Goal: Task Accomplishment & Management: Manage account settings

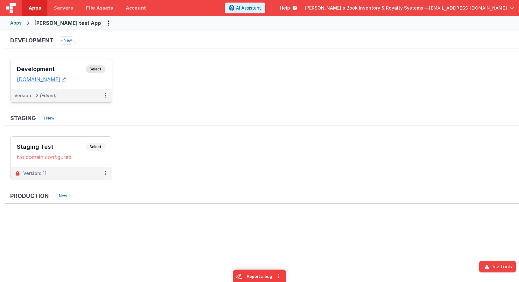
click at [99, 66] on span "Select" at bounding box center [96, 69] width 20 height 8
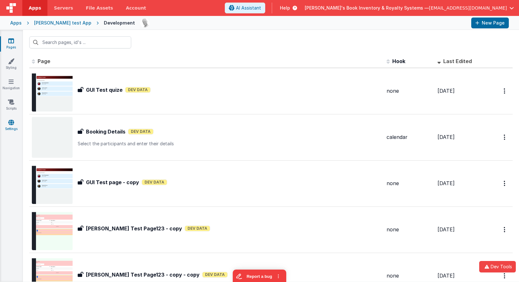
click at [13, 124] on icon at bounding box center [11, 122] width 6 height 6
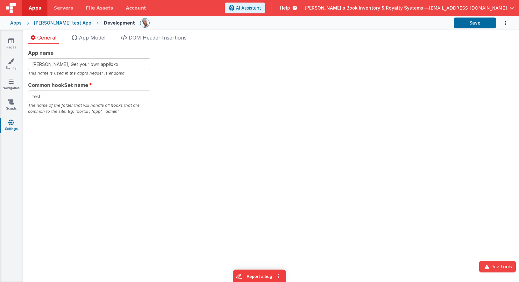
click at [242, 46] on div "App name Charles GUI, Get your own app!!xxx This name is used in the app's head…" at bounding box center [271, 163] width 497 height 238
click at [103, 92] on input "test" at bounding box center [89, 97] width 122 height 12
click at [126, 64] on input "Charles GUI, Get your own app!!xxx" at bounding box center [89, 64] width 122 height 12
type input "Charles GUI, Get your own app!!"
click at [474, 25] on button "Save" at bounding box center [475, 23] width 42 height 11
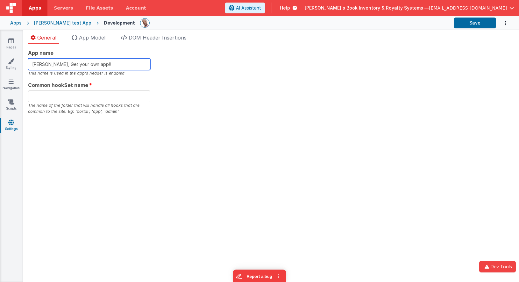
click at [127, 64] on input "Charles GUI, Get your own app!!" at bounding box center [89, 64] width 122 height 12
type input "[PERSON_NAME], Get your own appxxx"
click at [370, 76] on div "App name Charles GUI, Get your own appxxx This name is used in the app's header…" at bounding box center [271, 82] width 486 height 66
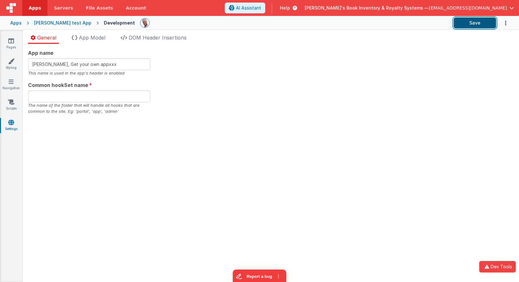
click at [477, 27] on button "Save" at bounding box center [475, 23] width 42 height 11
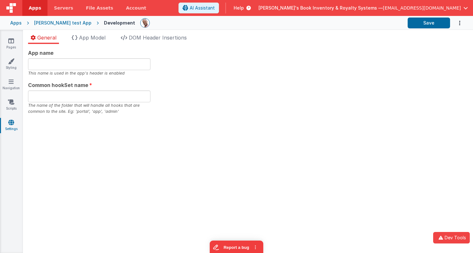
click at [97, 46] on div "App name This name is used in the app's header is enabled Common hookSet name T…" at bounding box center [248, 148] width 450 height 209
click at [100, 38] on span "App Model" at bounding box center [92, 37] width 26 height 6
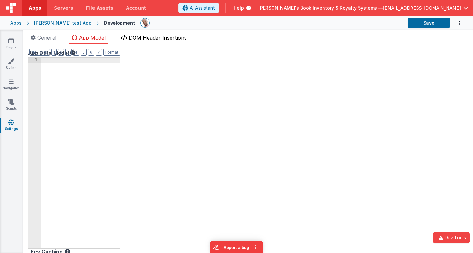
click at [147, 37] on span "DOM Header Insertions" at bounding box center [158, 37] width 58 height 6
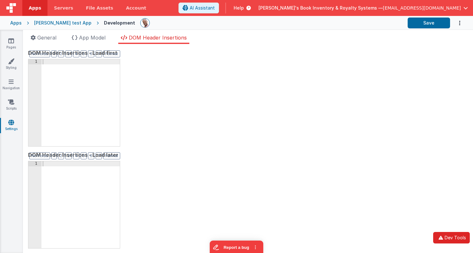
click at [449, 235] on button "Dev Tools" at bounding box center [451, 237] width 37 height 11
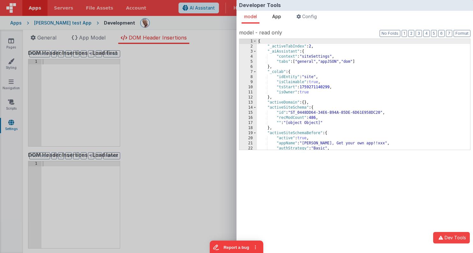
click at [276, 16] on span "App" at bounding box center [276, 16] width 9 height 5
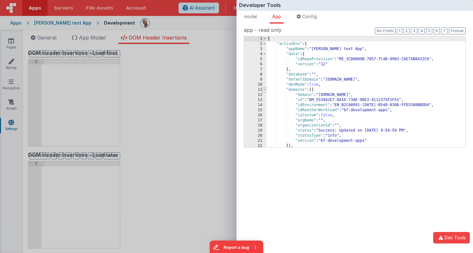
click at [263, 91] on span at bounding box center [265, 89] width 4 height 5
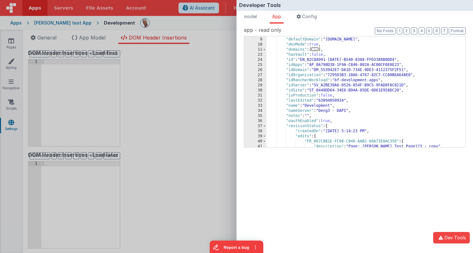
scroll to position [3, 0]
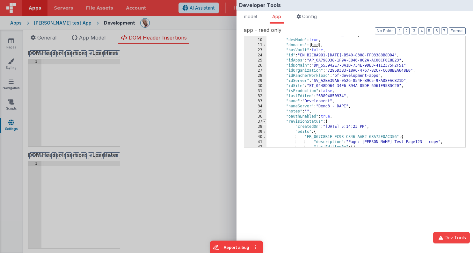
click at [266, 122] on span at bounding box center [265, 121] width 4 height 5
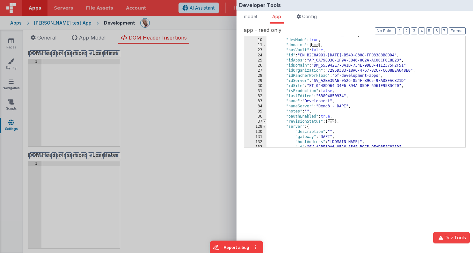
click at [265, 122] on span at bounding box center [265, 121] width 4 height 5
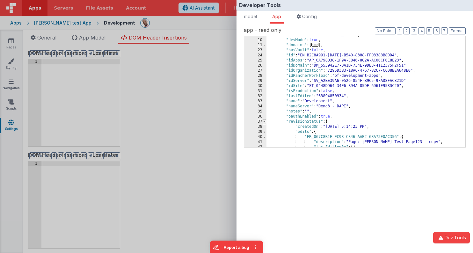
click at [265, 122] on span at bounding box center [265, 121] width 4 height 5
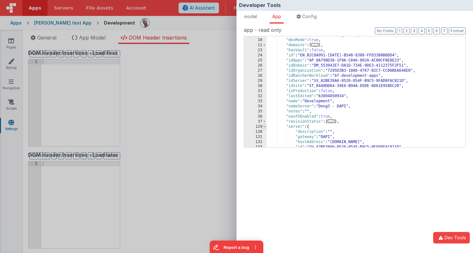
click at [265, 127] on span at bounding box center [265, 126] width 4 height 5
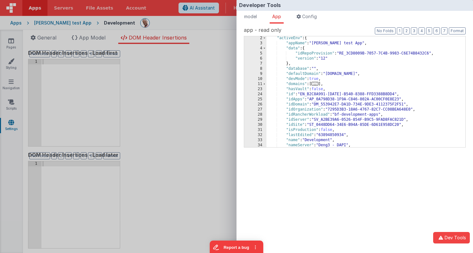
scroll to position [0, 0]
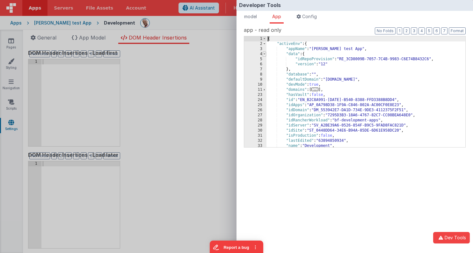
click at [264, 54] on span at bounding box center [265, 54] width 4 height 5
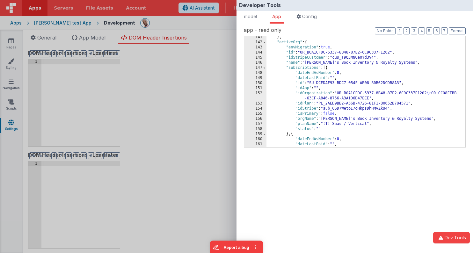
scroll to position [9, 0]
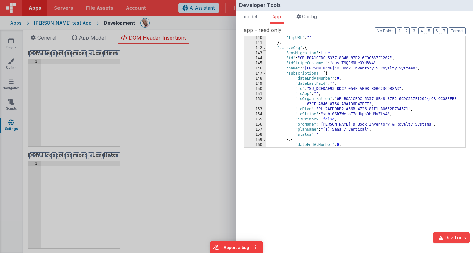
click at [265, 49] on span at bounding box center [265, 48] width 4 height 5
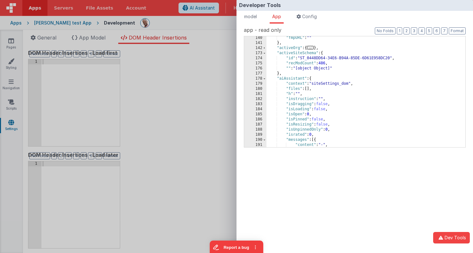
drag, startPoint x: 265, startPoint y: 53, endPoint x: 295, endPoint y: 53, distance: 30.0
click at [295, 53] on div "140 141 142 173 174 175 176 177 178 179 180 181 182 183 184 185 186 187 188 189…" at bounding box center [355, 92] width 222 height 112
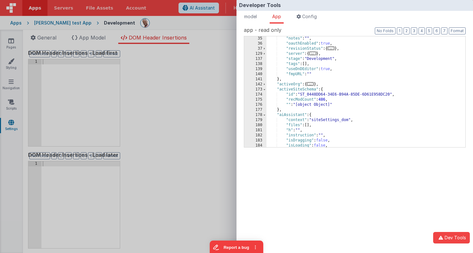
scroll to position [7, 0]
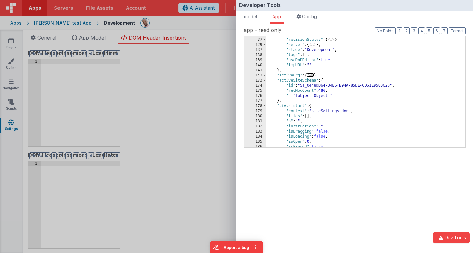
click at [179, 63] on div "Developer Tools model App Params Log (7) Misc Windows Config model - read only …" at bounding box center [236, 126] width 473 height 253
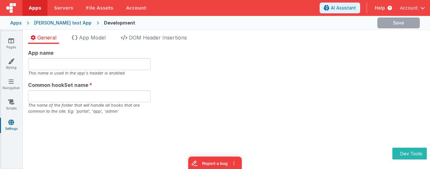
type input "[PERSON_NAME], Get your own app!!"
type input "test"
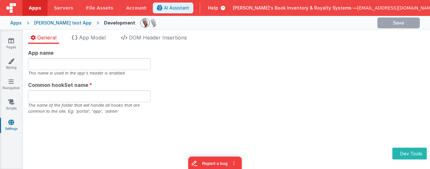
click at [221, 45] on div "App name This name is used in the app's header is enabled Common hookSet name T…" at bounding box center [226, 106] width 407 height 125
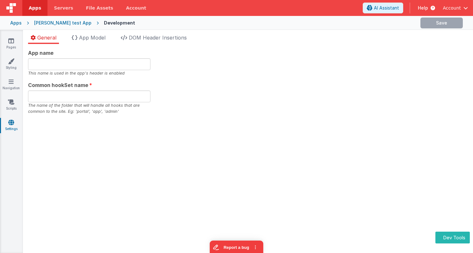
type input "[PERSON_NAME], Get your own appxxx"
type input "test"
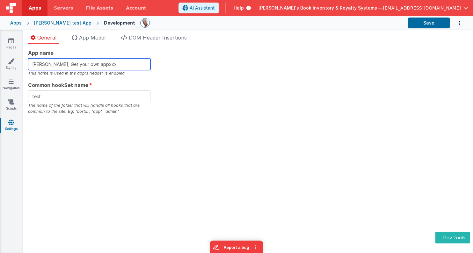
click at [121, 66] on input "[PERSON_NAME], Get your own appxxx" at bounding box center [89, 64] width 122 height 12
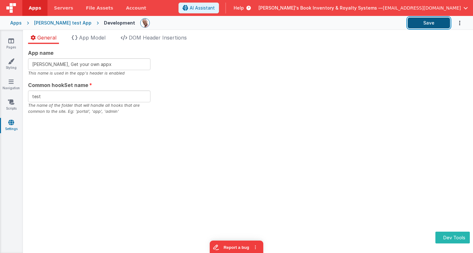
click at [416, 20] on button "Save" at bounding box center [429, 23] width 42 height 11
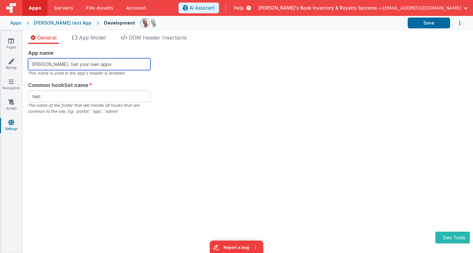
click at [119, 69] on input "[PERSON_NAME], Get your own appx" at bounding box center [89, 64] width 122 height 12
type input "[PERSON_NAME], Get your own appxx"
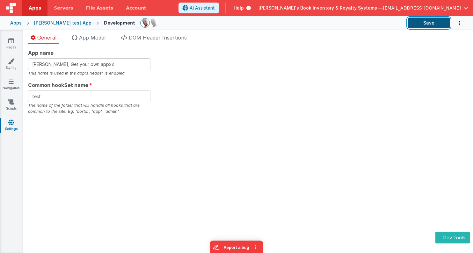
click at [442, 24] on button "Save" at bounding box center [429, 23] width 42 height 11
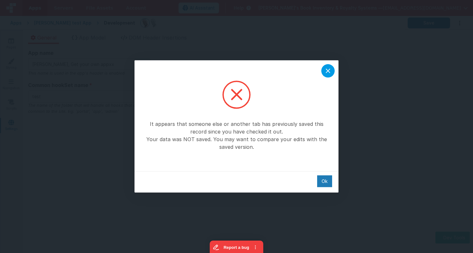
click at [329, 69] on icon at bounding box center [328, 71] width 8 height 8
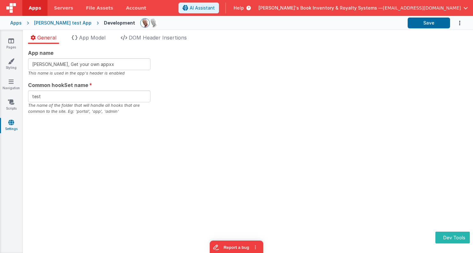
click at [244, 110] on div "App name Charles GUI, Get your own appxx This name is used in the app's header …" at bounding box center [248, 82] width 440 height 66
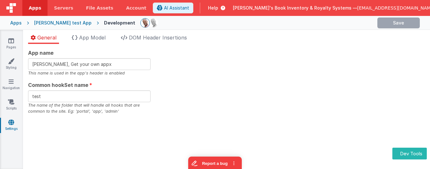
click at [202, 96] on div "App name Charles GUI, Get your own appx This name is used in the app's header i…" at bounding box center [226, 82] width 396 height 66
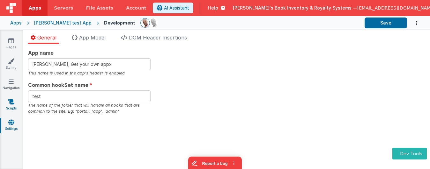
click at [11, 102] on icon at bounding box center [11, 102] width 6 height 6
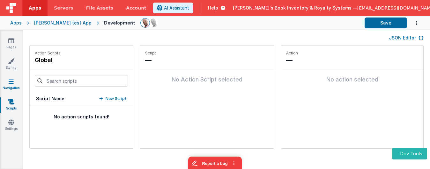
click at [11, 85] on link "Navigation" at bounding box center [11, 84] width 23 height 13
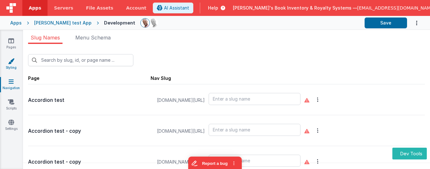
click at [10, 64] on link "Styling" at bounding box center [11, 64] width 23 height 13
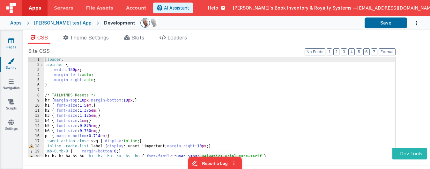
click at [11, 43] on icon at bounding box center [11, 41] width 6 height 6
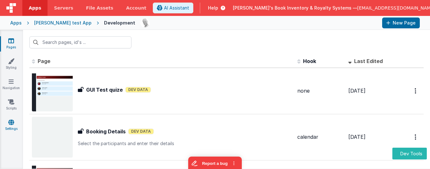
click at [12, 122] on icon at bounding box center [11, 122] width 6 height 6
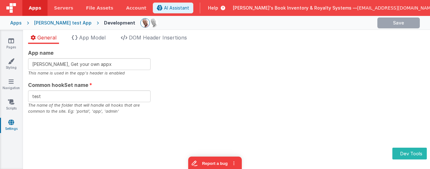
type input "[PERSON_NAME], Get your own appxxx"
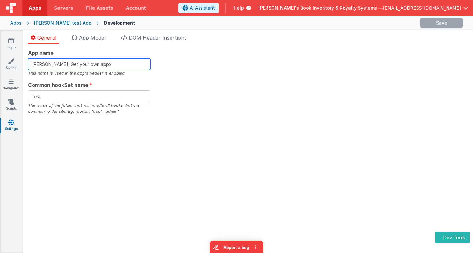
click at [114, 64] on input "[PERSON_NAME], Get your own appx" at bounding box center [89, 64] width 122 height 12
type input "[PERSON_NAME], Get your own appxxx"
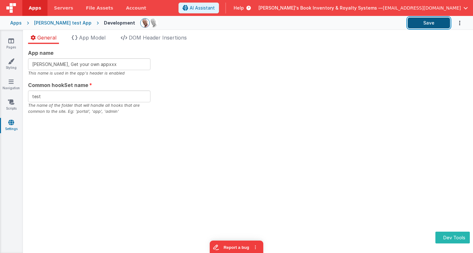
click at [430, 20] on button "Save" at bounding box center [429, 23] width 42 height 11
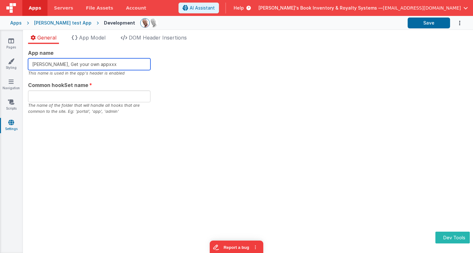
click at [120, 64] on input "[PERSON_NAME], Get your own appxxx" at bounding box center [89, 64] width 122 height 12
type input "[PERSON_NAME], Get your own appyyy"
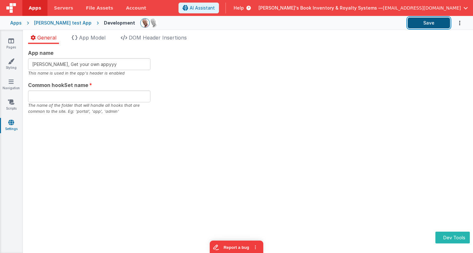
click at [432, 21] on button "Save" at bounding box center [429, 23] width 42 height 11
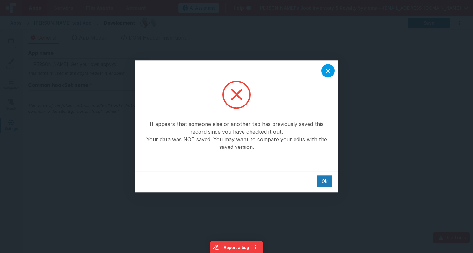
click at [329, 71] on icon at bounding box center [328, 71] width 8 height 8
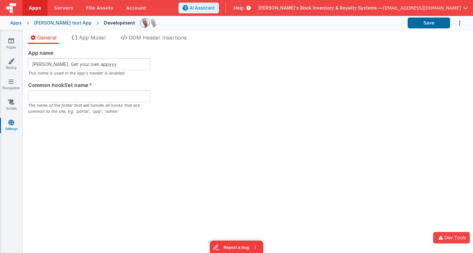
click at [192, 92] on div "App name [PERSON_NAME], Get your own appyyy This name is used in the app's head…" at bounding box center [248, 82] width 440 height 66
click at [200, 111] on div "App name [PERSON_NAME], Get your own appyyy This name is used in the app's head…" at bounding box center [248, 82] width 440 height 66
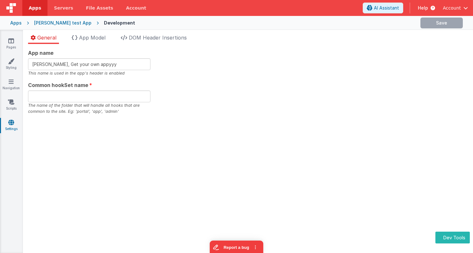
type input "[PERSON_NAME], Get your own appxxx"
type input "test"
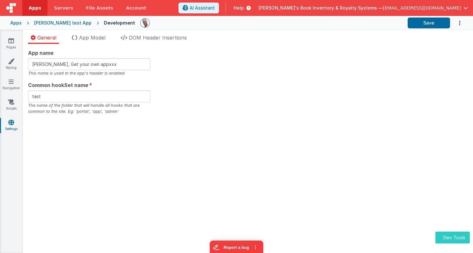
click at [454, 235] on button "Dev Tools" at bounding box center [452, 238] width 34 height 12
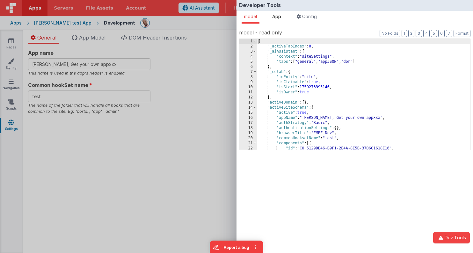
click at [279, 15] on span "App" at bounding box center [276, 16] width 9 height 5
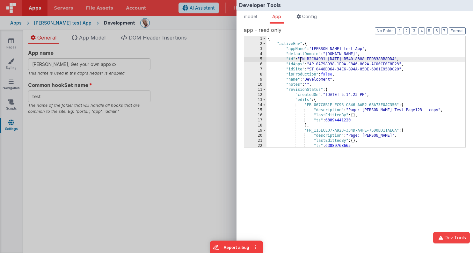
click at [299, 61] on div "{ "activeEnv" : { "appName" : "[PERSON_NAME] test App" , "defaultDomain" : "[DO…" at bounding box center [365, 96] width 199 height 121
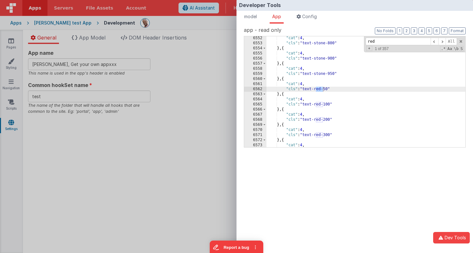
scroll to position [2146, 0]
type input "r"
click at [193, 88] on div "Developer Tools model App Params Log (1) Misc Windows Config model - read only …" at bounding box center [236, 126] width 473 height 253
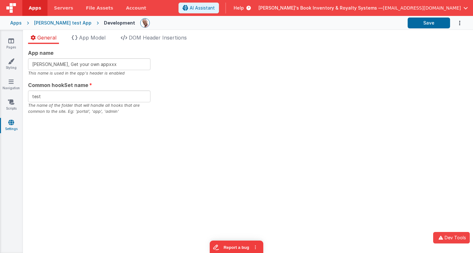
click at [273, 82] on div "App name [PERSON_NAME], Get your own appxxx This name is used in the app's head…" at bounding box center [248, 82] width 440 height 66
click at [453, 239] on button "Dev Tools" at bounding box center [451, 237] width 37 height 11
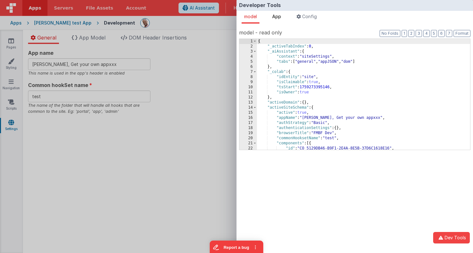
click at [281, 17] on span "App" at bounding box center [276, 16] width 9 height 5
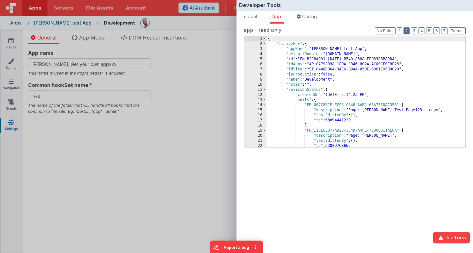
click at [407, 30] on button "2" at bounding box center [406, 30] width 6 height 7
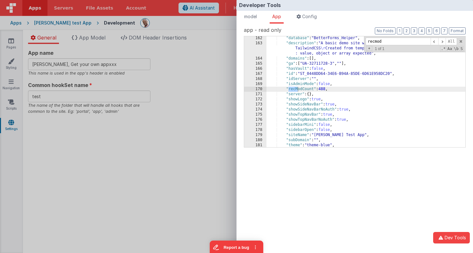
scroll to position [189, 0]
type input "recmod"
click at [302, 89] on div ""database" : "BetterForms_Helper" , "description" : "A basic demo site with a f…" at bounding box center [365, 96] width 199 height 121
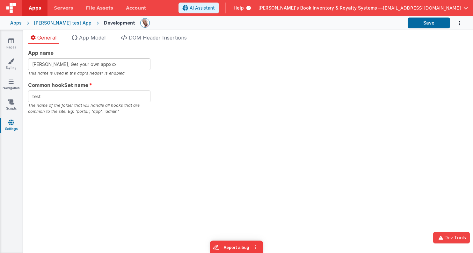
click at [185, 115] on div "Developer Tools model App Params Log (2) Misc Windows Config model - read only …" at bounding box center [236, 126] width 473 height 253
click at [185, 115] on div "App name [PERSON_NAME], Get your own appxxx This name is used in the app's head…" at bounding box center [248, 148] width 450 height 209
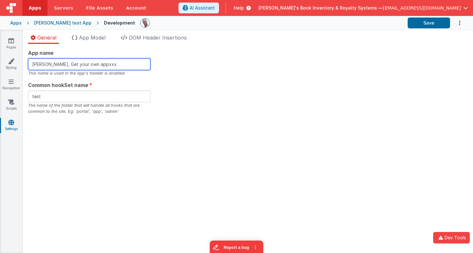
click at [136, 66] on input "[PERSON_NAME], Get your own appxxx" at bounding box center [89, 64] width 122 height 12
type input "[PERSON_NAME], Get your own appxxxzzz"
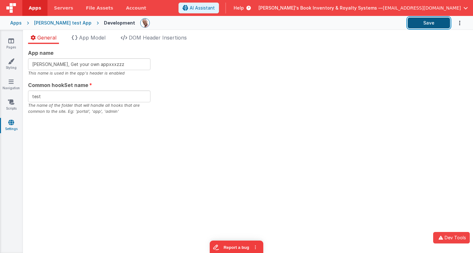
click at [421, 23] on button "Save" at bounding box center [429, 23] width 42 height 11
click at [444, 238] on icon "button" at bounding box center [441, 238] width 8 height 4
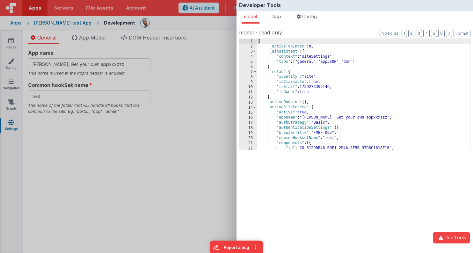
click at [281, 15] on span "App" at bounding box center [276, 16] width 9 height 5
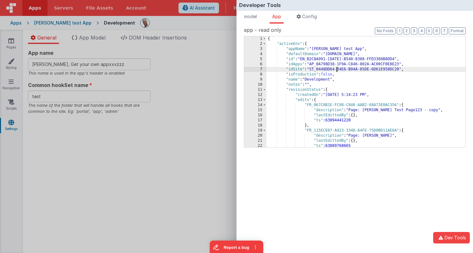
click at [336, 68] on div "{ "activeEnv" : { "appName" : "[PERSON_NAME] test App" , "defaultDomain" : "[DO…" at bounding box center [365, 96] width 199 height 121
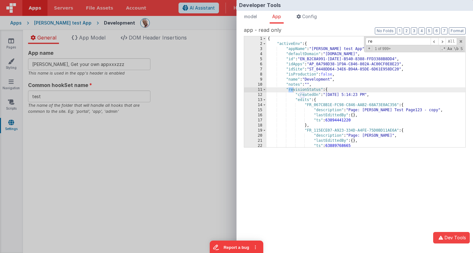
type input "rec"
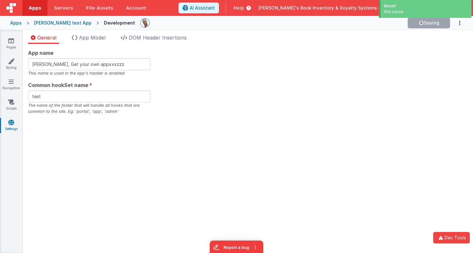
click at [208, 93] on div "Developer Tools model App Params Log (3) Misc Windows Config model - read only …" at bounding box center [236, 126] width 473 height 253
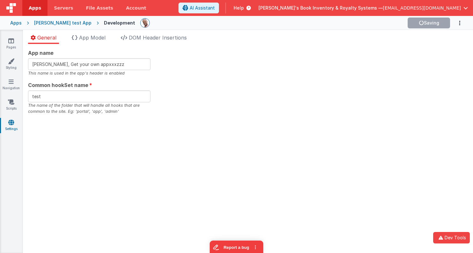
click at [318, 106] on div "App name [PERSON_NAME], Get your own appxxxzzz This name is used in the app's h…" at bounding box center [248, 82] width 440 height 66
